Goal: Information Seeking & Learning: Understand process/instructions

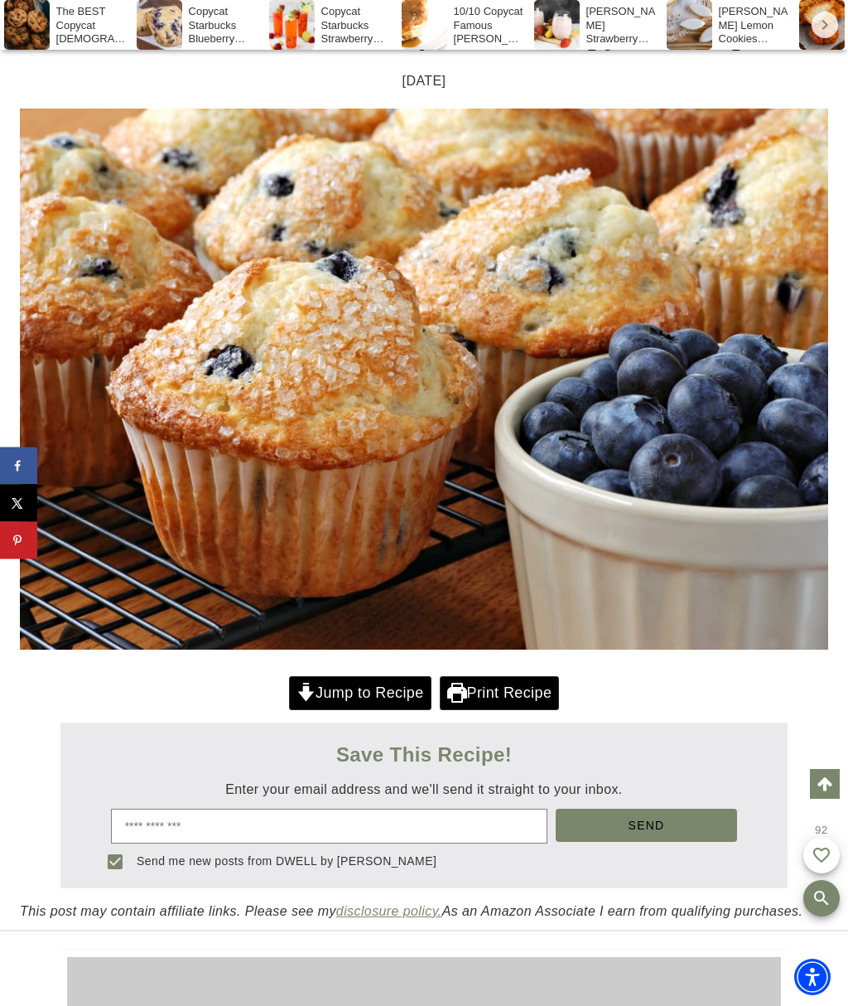
click at [320, 698] on link "Jump to Recipe" at bounding box center [360, 693] width 142 height 34
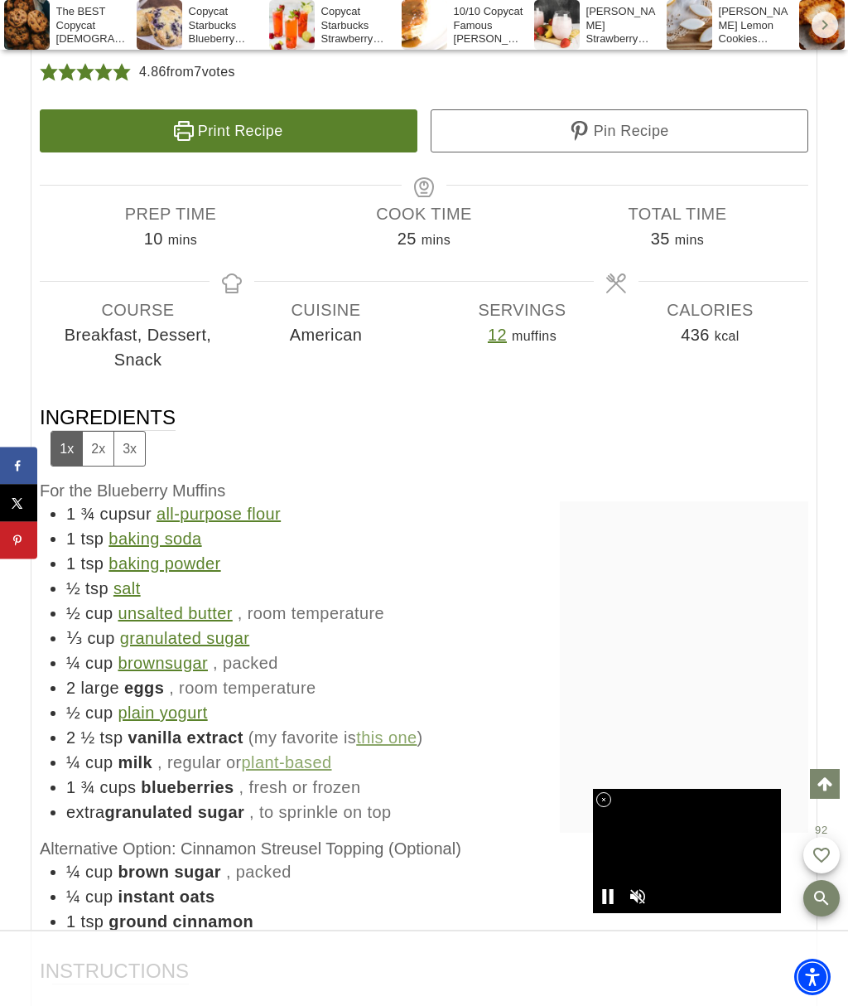
click at [83, 945] on div at bounding box center [424, 968] width 848 height 75
